Goal: Task Accomplishment & Management: Manage account settings

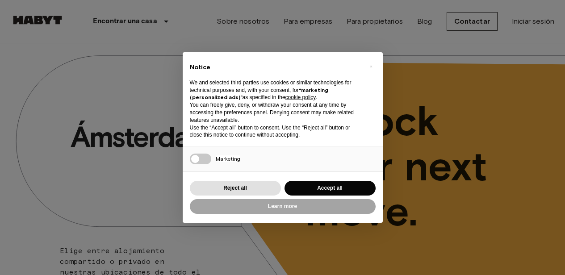
click at [521, 23] on div "× Notice We and selected third parties use cookies or similar technologies for …" at bounding box center [282, 137] width 565 height 275
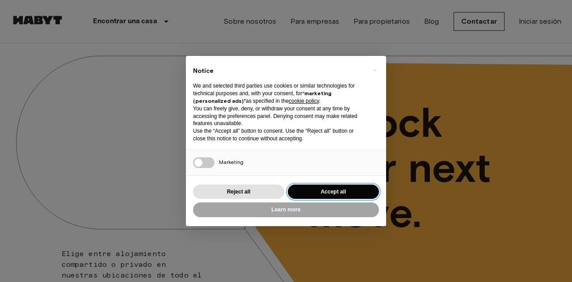
click at [324, 191] on button "Accept all" at bounding box center [333, 192] width 91 height 15
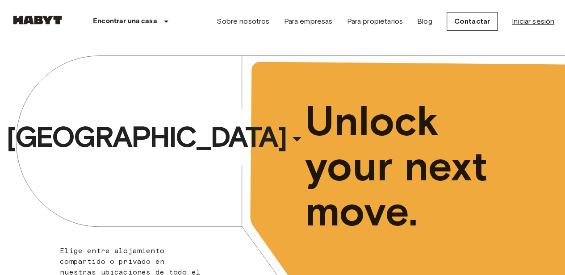
click at [549, 21] on link "Iniciar sesión" at bounding box center [533, 21] width 42 height 11
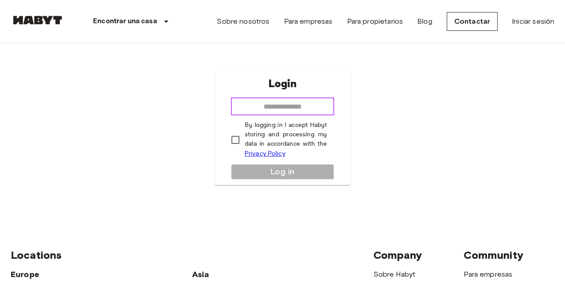
click at [261, 109] on input "email" at bounding box center [283, 106] width 104 height 18
type input "**********"
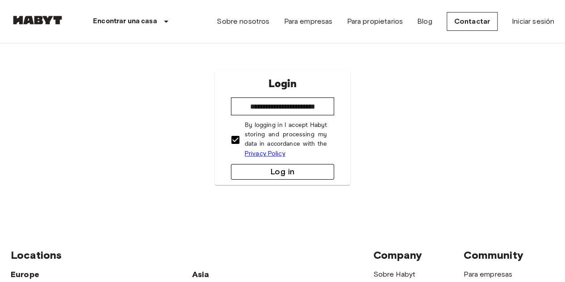
click at [266, 173] on button "Log in" at bounding box center [283, 172] width 104 height 16
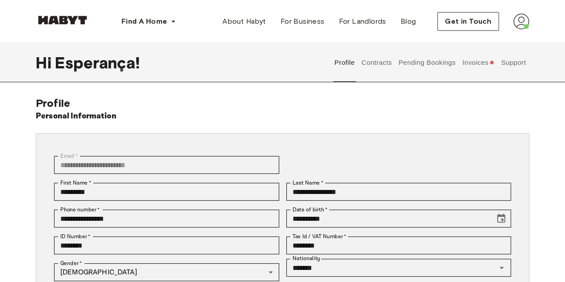
click at [477, 63] on button "Invoices" at bounding box center [478, 62] width 34 height 39
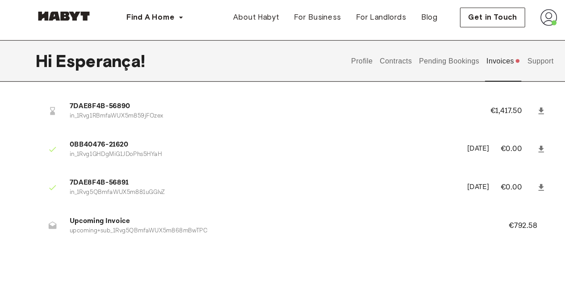
scroll to position [26, 0]
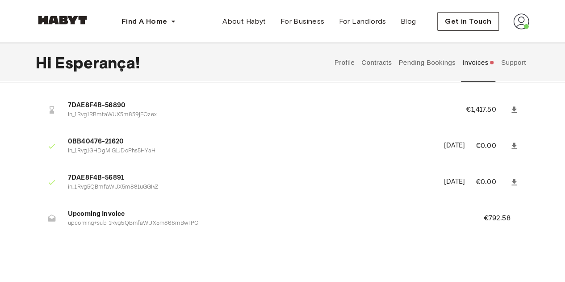
click at [343, 61] on button "Profile" at bounding box center [344, 62] width 23 height 39
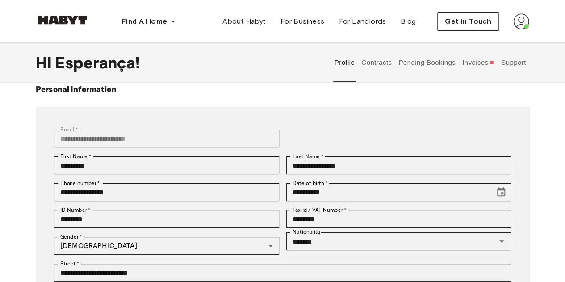
click at [379, 62] on button "Contracts" at bounding box center [377, 62] width 33 height 39
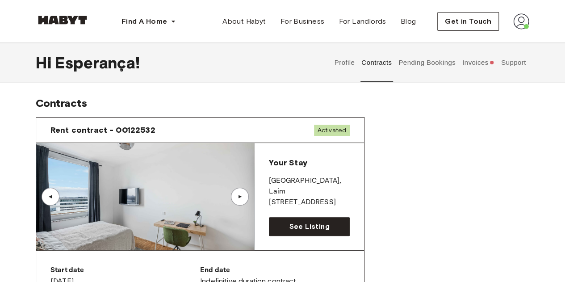
click at [241, 194] on div "▲" at bounding box center [240, 196] width 9 height 5
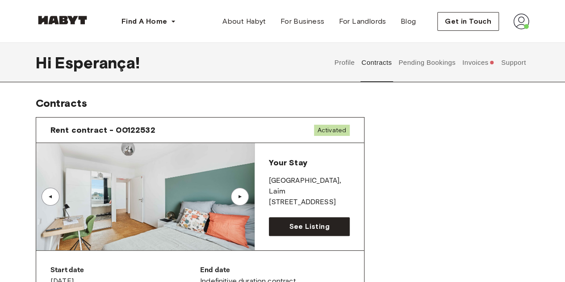
click at [241, 194] on div "▲" at bounding box center [240, 196] width 9 height 5
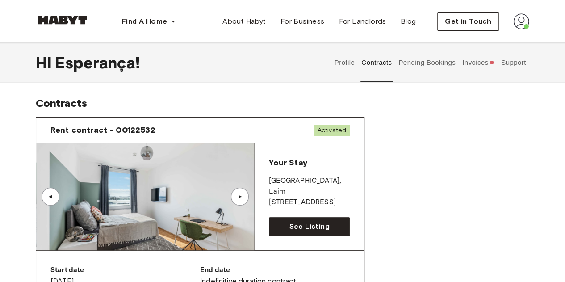
click at [415, 75] on button "Pending Bookings" at bounding box center [427, 62] width 59 height 39
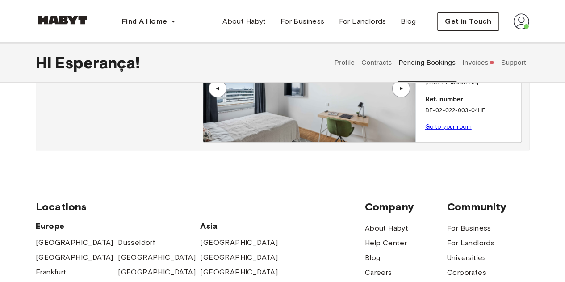
scroll to position [91, 0]
click at [417, 121] on div "Your room [GEOGRAPHIC_DATA] , [PERSON_NAME][STREET_ADDRESS]. number DE-02-022-0…" at bounding box center [469, 85] width 106 height 102
click at [473, 57] on button "Invoices" at bounding box center [478, 62] width 34 height 39
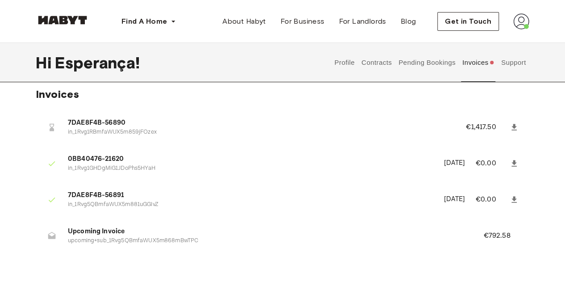
scroll to position [9, 0]
drag, startPoint x: 33, startPoint y: 94, endPoint x: 76, endPoint y: 96, distance: 43.0
click at [76, 96] on div "Invoices 7DAE8F4B-56890 in_1Rvg1RBmfaWUX5m859jFOzex €1,417.50 0BB40476-21620 in…" at bounding box center [282, 177] width 565 height 180
click at [120, 115] on li "7DAE8F4B-56890 in_1Rvg1RBmfaWUX5m859jFOzex €1,417.50" at bounding box center [283, 126] width 494 height 31
click at [519, 13] on div "Get in Touch" at bounding box center [483, 21] width 92 height 19
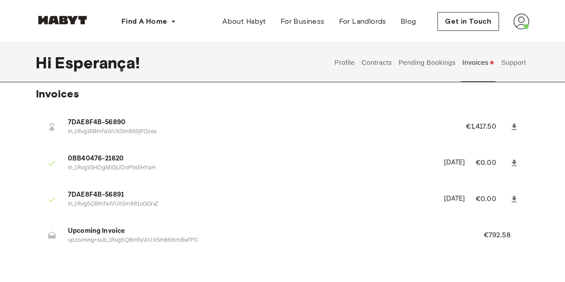
click at [517, 18] on img at bounding box center [521, 21] width 16 height 16
click at [359, 132] on p "in_1Rvg1RBmfaWUX5m859jFOzex" at bounding box center [256, 132] width 377 height 8
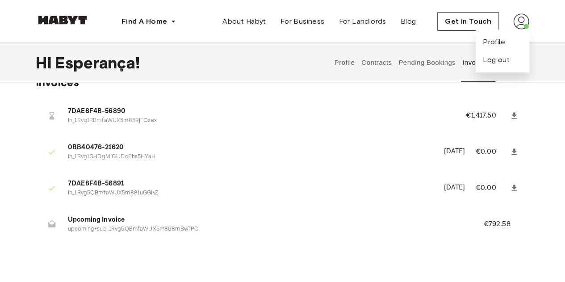
scroll to position [22, 0]
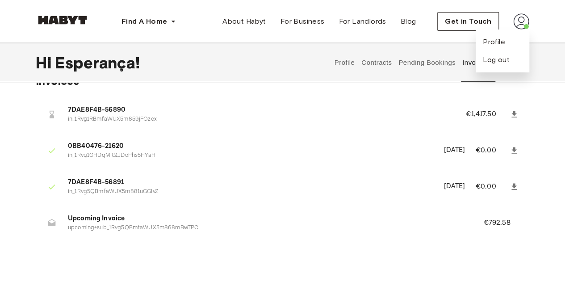
click at [359, 132] on ul "7DAE8F4B-56890 in_1Rvg1RBmfaWUX5m859jFOzex €1,417.50 0BB40476-21620 in_1Rvg1GHD…" at bounding box center [283, 171] width 494 height 152
drag, startPoint x: 488, startPoint y: 223, endPoint x: 510, endPoint y: 224, distance: 22.4
click at [510, 224] on p "€792.58" at bounding box center [503, 223] width 39 height 11
click at [479, 201] on li "7DAE8F4B-56891 in_1Rvg5QBmfaWUX5m881uGGIvZ [DATE] €0.00" at bounding box center [283, 186] width 494 height 31
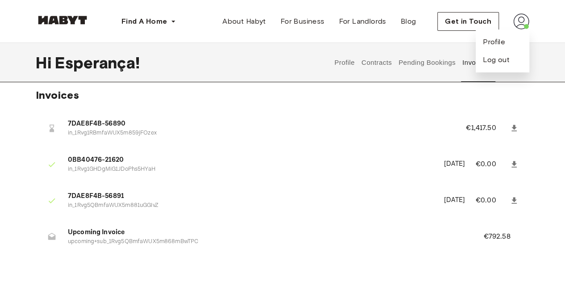
scroll to position [0, 0]
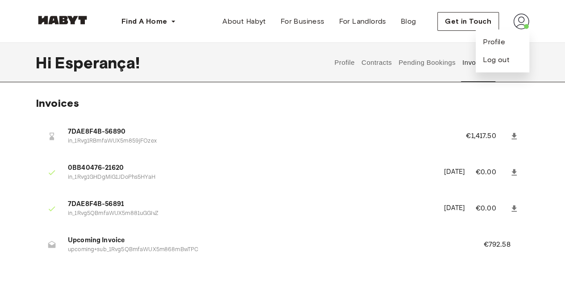
click at [357, 203] on span "7DAE8F4B-56891" at bounding box center [251, 204] width 366 height 10
click at [381, 73] on button "Contracts" at bounding box center [377, 62] width 33 height 39
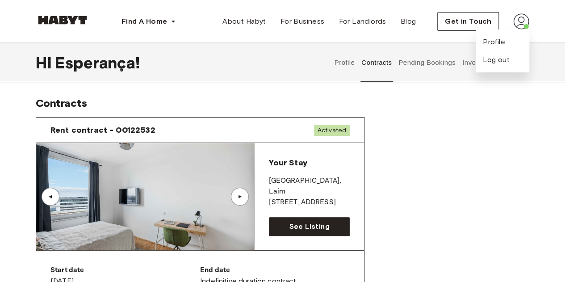
click at [441, 50] on button "Pending Bookings" at bounding box center [427, 62] width 59 height 39
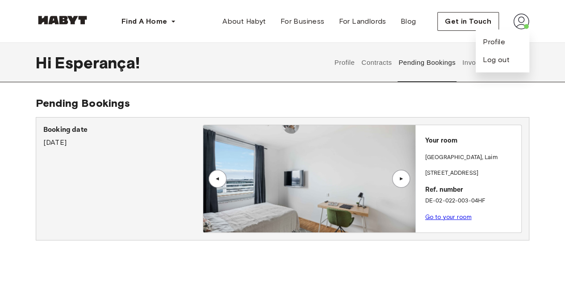
click at [462, 61] on button "Invoices" at bounding box center [478, 62] width 34 height 39
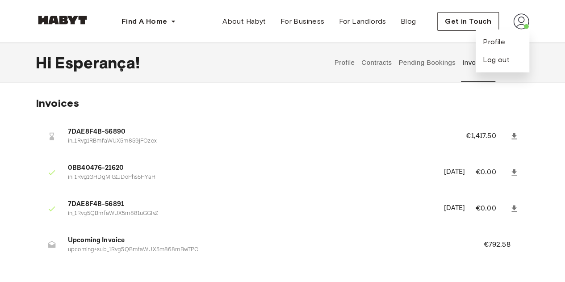
click at [395, 61] on div "Profile Contracts Pending Bookings Invoices Support" at bounding box center [430, 62] width 198 height 39
click at [413, 65] on button "Pending Bookings" at bounding box center [427, 62] width 59 height 39
